Goal: Navigation & Orientation: Find specific page/section

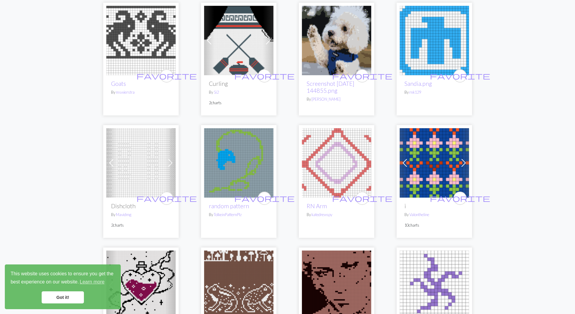
scroll to position [1086, 0]
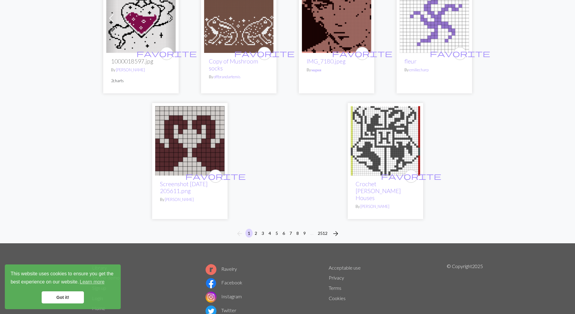
scroll to position [1490, 0]
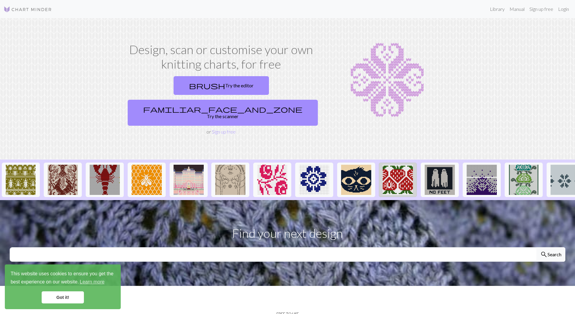
click at [398, 164] on img at bounding box center [398, 179] width 30 height 30
click at [396, 164] on img at bounding box center [398, 179] width 30 height 30
